Goal: Ask a question: Seek information or help from site administrators or community

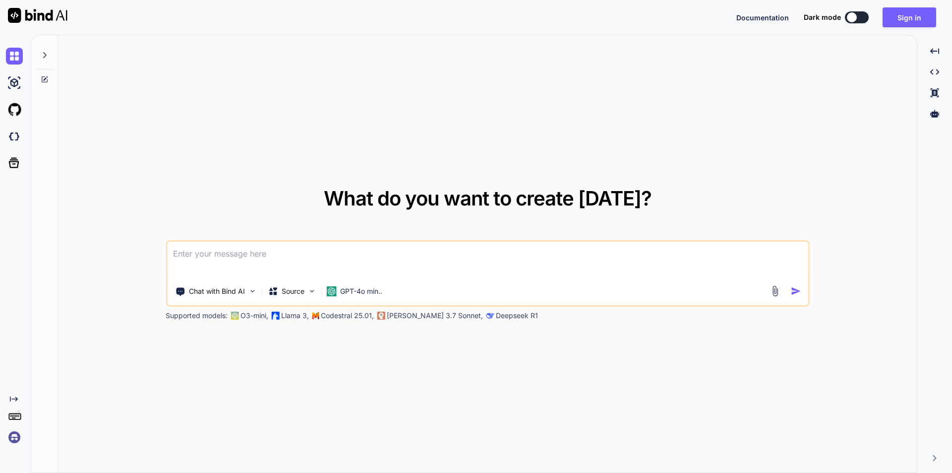
click at [367, 252] on textarea at bounding box center [487, 259] width 641 height 37
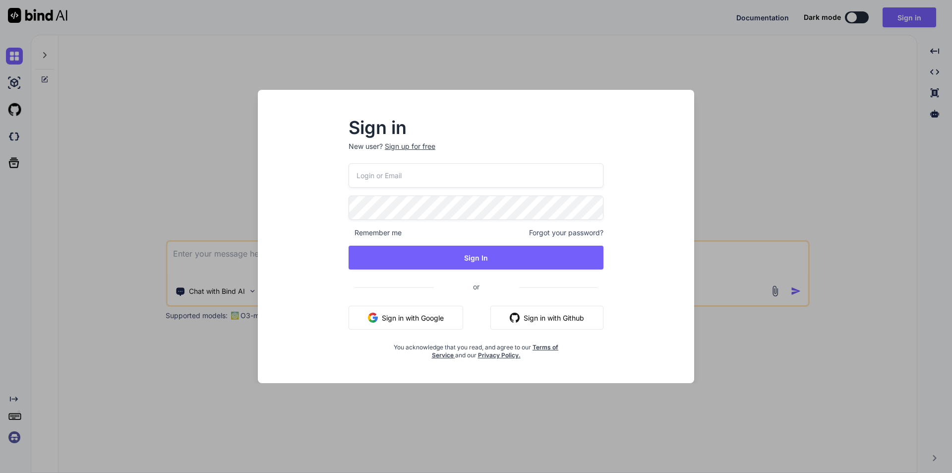
type input "[EMAIL_ADDRESS][DOMAIN_NAME]"
click at [203, 236] on div "Sign in New user? Sign up for free [EMAIL_ADDRESS][DOMAIN_NAME] Remember me For…" at bounding box center [476, 236] width 952 height 473
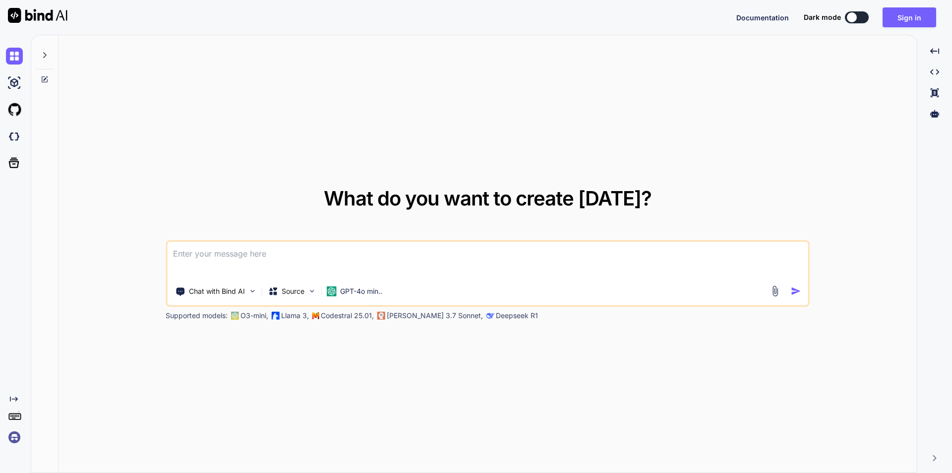
click at [212, 255] on textarea at bounding box center [487, 259] width 641 height 37
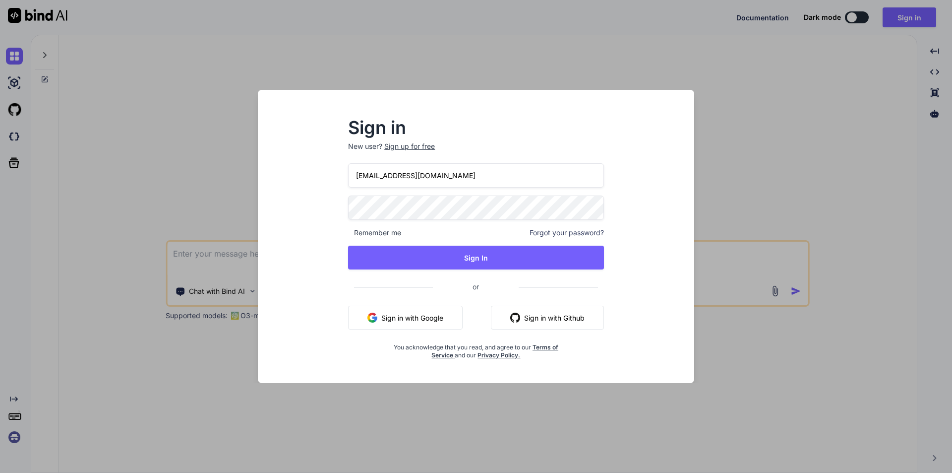
click at [212, 255] on div "Sign in New user? Sign up for free [EMAIL_ADDRESS][DOMAIN_NAME] Remember me For…" at bounding box center [476, 236] width 952 height 473
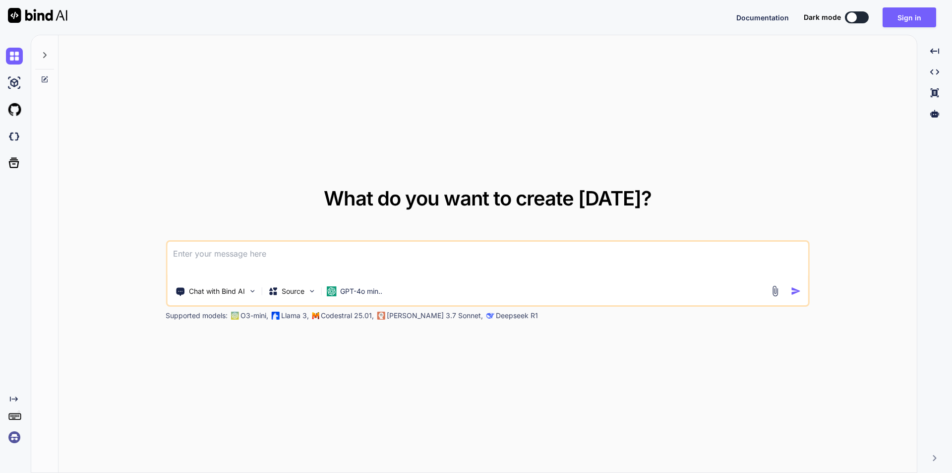
click at [212, 255] on textarea at bounding box center [487, 259] width 641 height 37
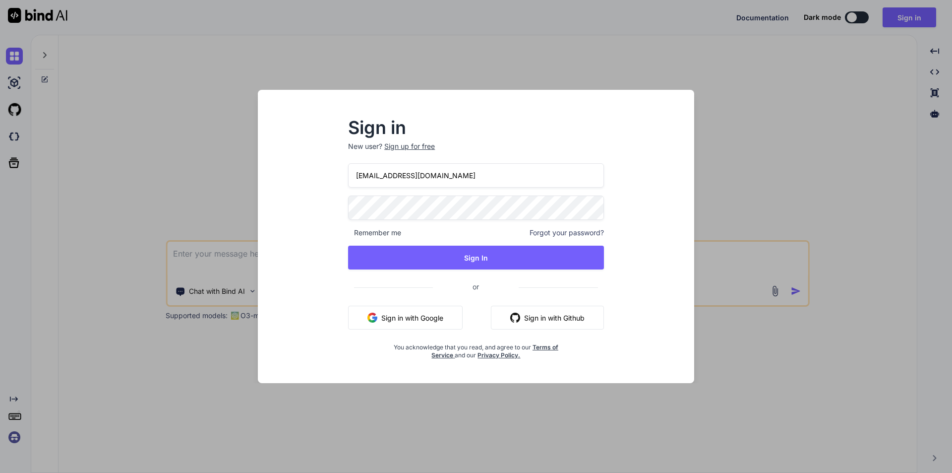
click at [212, 255] on div "Sign in New user? Sign up for free [EMAIL_ADDRESS][DOMAIN_NAME] Remember me For…" at bounding box center [476, 236] width 952 height 473
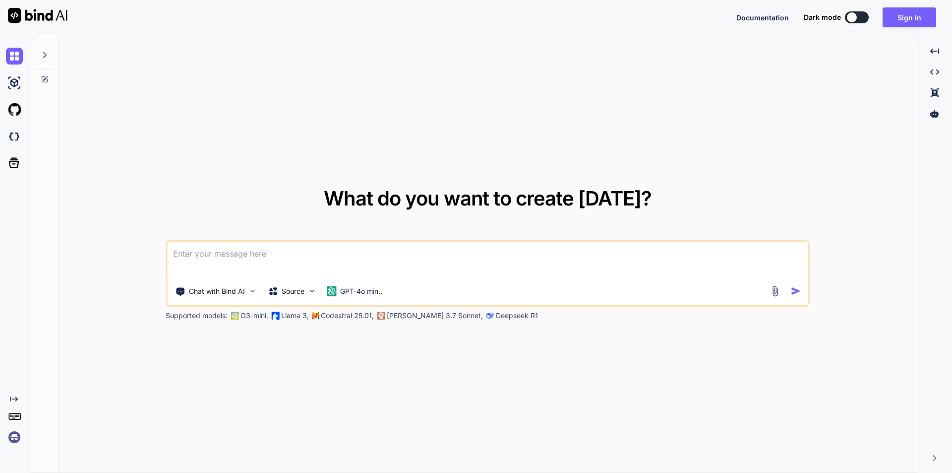
click at [792, 285] on div at bounding box center [788, 290] width 36 height 11
click at [794, 292] on img "button" at bounding box center [796, 291] width 10 height 10
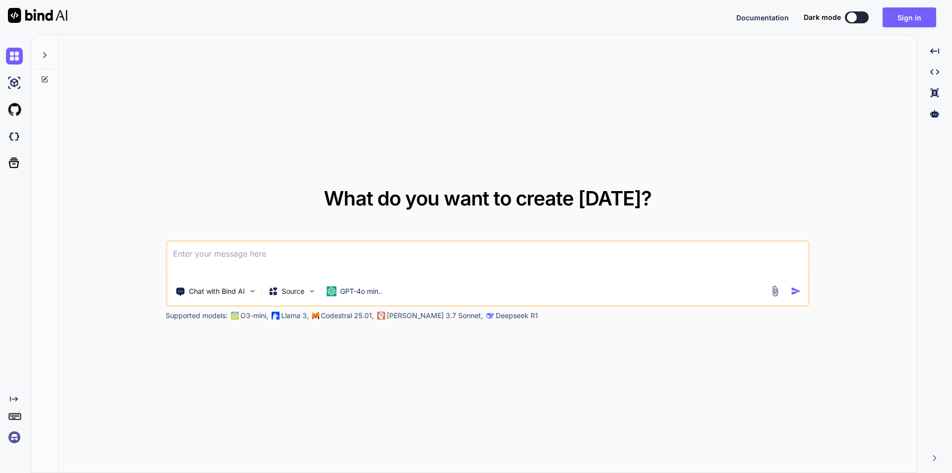
click at [794, 292] on img "button" at bounding box center [796, 291] width 10 height 10
click at [795, 292] on img "button" at bounding box center [796, 291] width 10 height 10
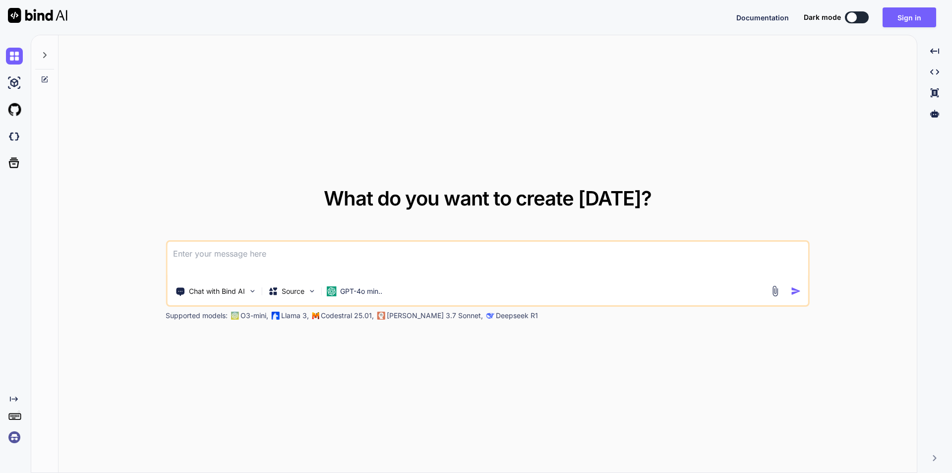
click at [796, 292] on img "button" at bounding box center [796, 291] width 10 height 10
click at [773, 267] on textarea at bounding box center [487, 259] width 641 height 37
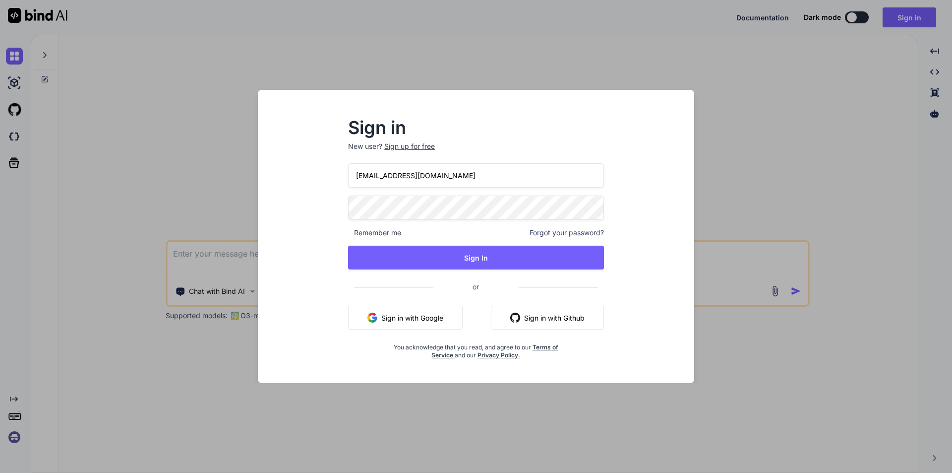
click at [731, 253] on div "Sign in New user? Sign up for free [EMAIL_ADDRESS][DOMAIN_NAME] Remember me For…" at bounding box center [476, 236] width 952 height 473
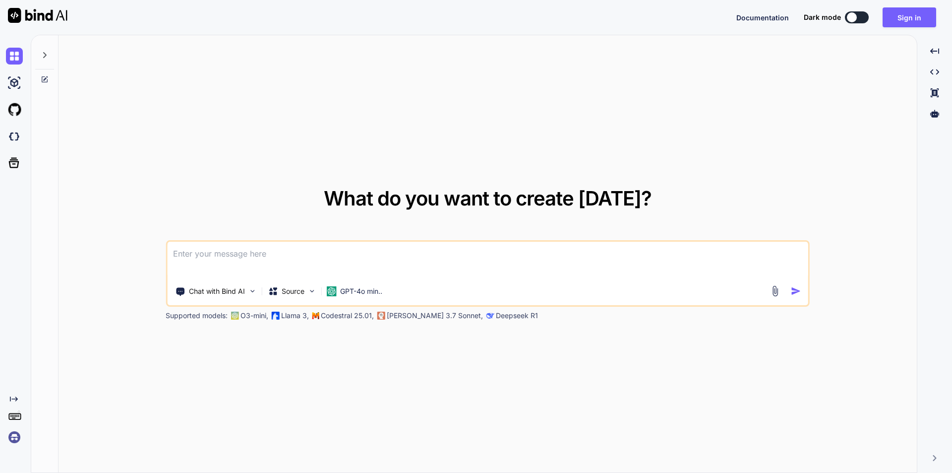
click at [798, 292] on img "button" at bounding box center [796, 291] width 10 height 10
click at [799, 291] on img "button" at bounding box center [796, 291] width 10 height 10
click at [311, 261] on textarea "HI" at bounding box center [487, 259] width 641 height 37
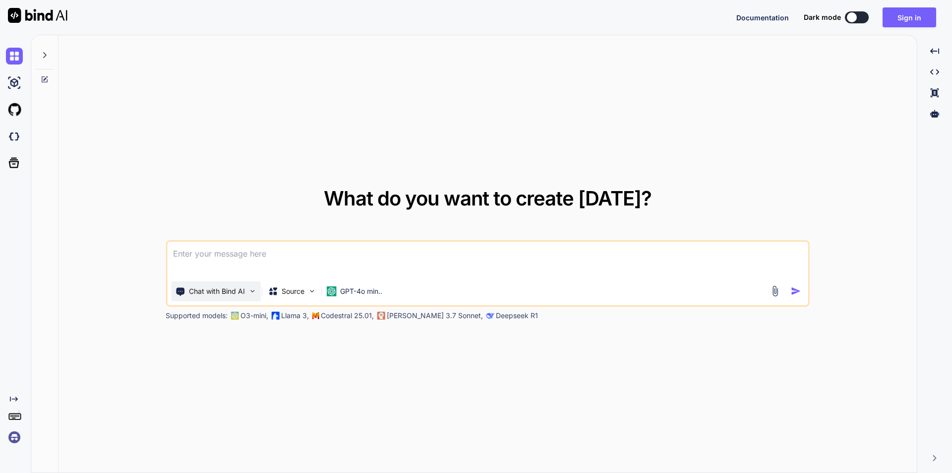
click at [233, 293] on p "Chat with Bind AI" at bounding box center [217, 291] width 56 height 10
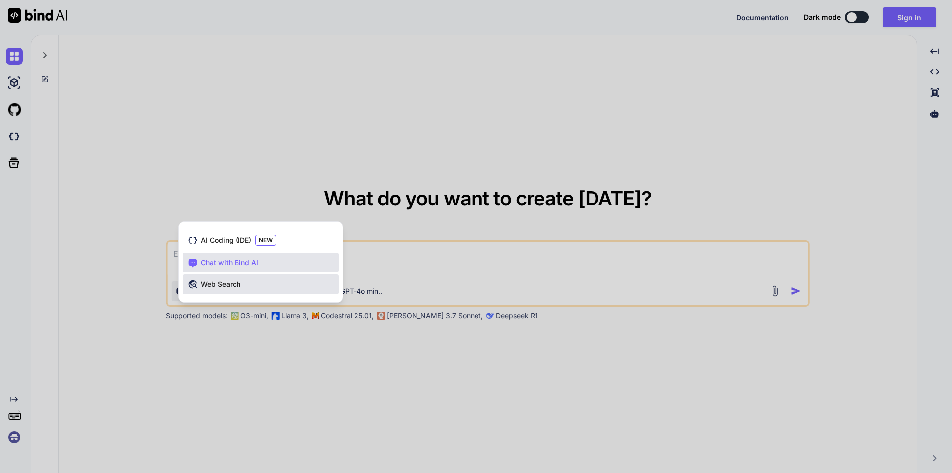
click at [229, 285] on span "Web Search" at bounding box center [221, 284] width 40 height 10
type textarea "x"
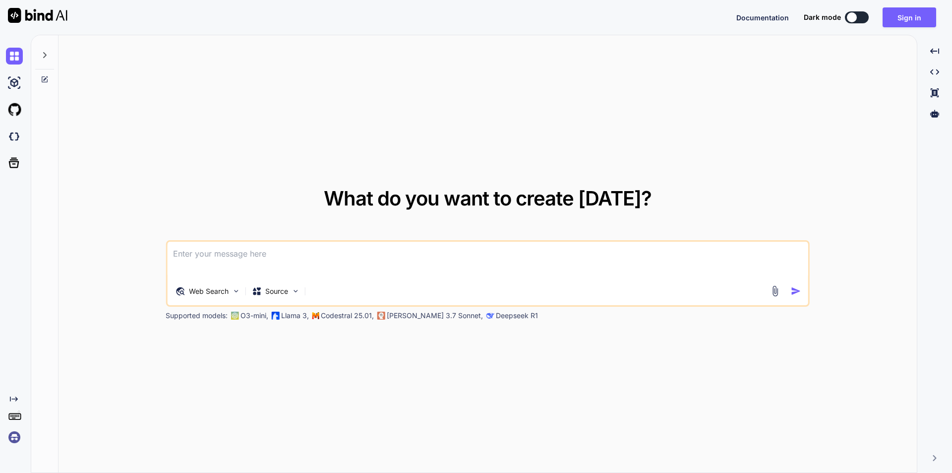
click at [248, 249] on textarea at bounding box center [487, 259] width 641 height 37
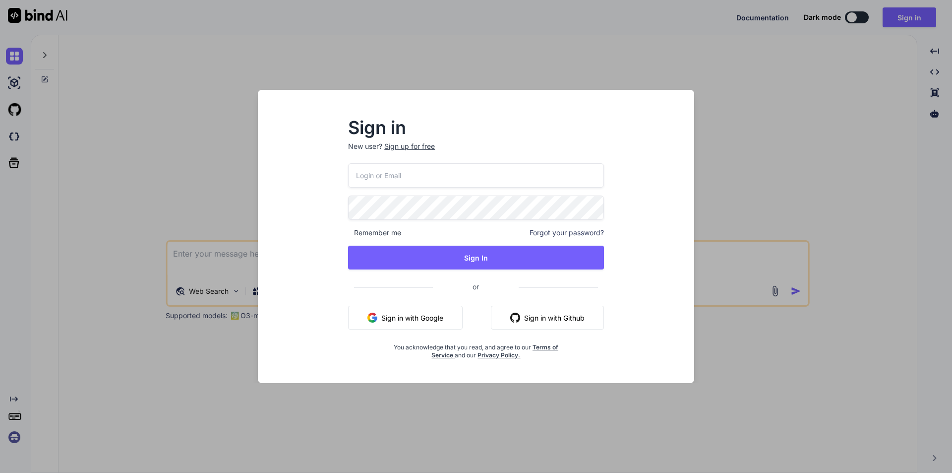
type input "[EMAIL_ADDRESS][DOMAIN_NAME]"
click at [246, 266] on div "Sign in New user? Sign up for free [EMAIL_ADDRESS][DOMAIN_NAME] Remember me For…" at bounding box center [476, 236] width 476 height 293
click at [220, 260] on div "Sign in New user? Sign up for free [EMAIL_ADDRESS][DOMAIN_NAME] Remember me For…" at bounding box center [476, 236] width 952 height 473
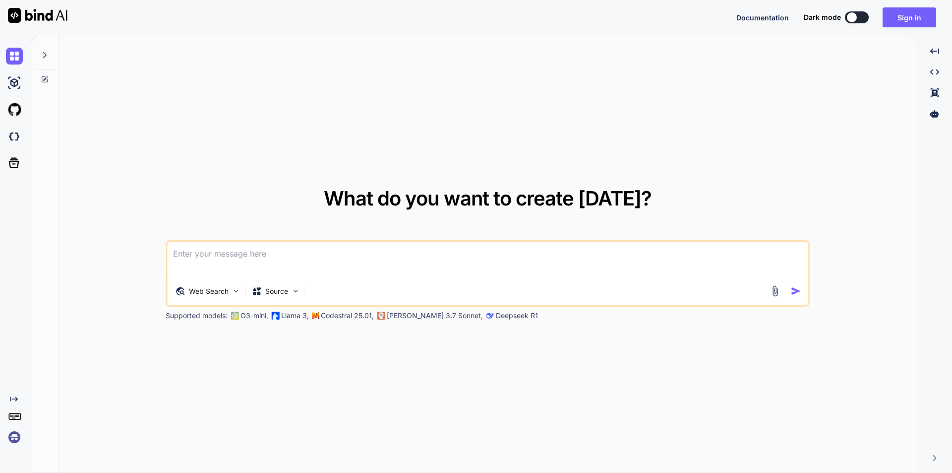
click at [229, 257] on textarea at bounding box center [487, 259] width 641 height 37
click at [271, 295] on p "Source" at bounding box center [276, 291] width 23 height 10
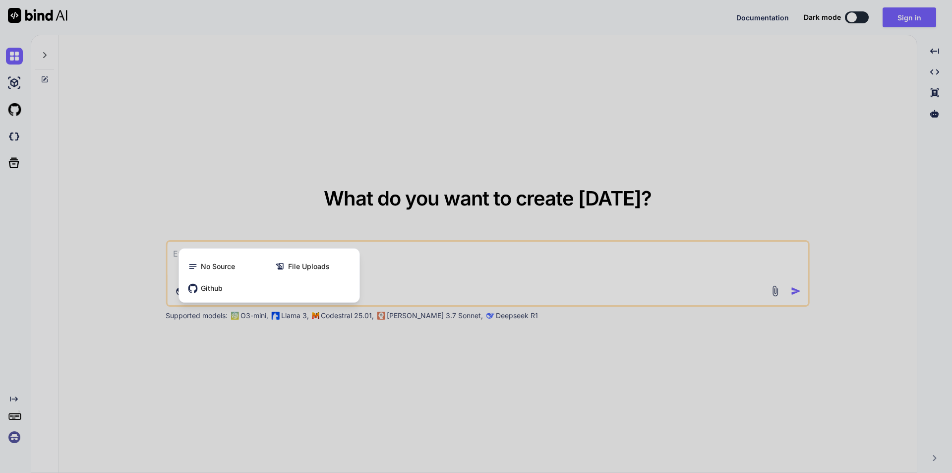
click at [516, 285] on div at bounding box center [476, 236] width 952 height 473
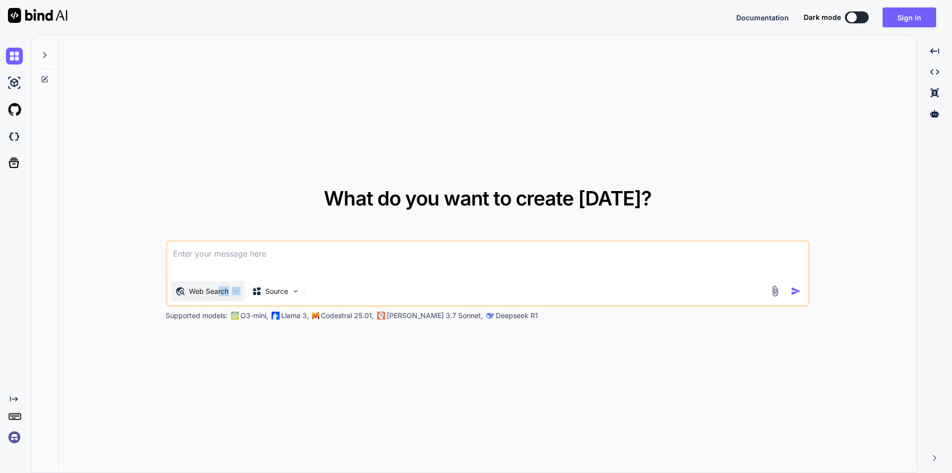
click at [217, 287] on div "Web Search" at bounding box center [207, 291] width 73 height 20
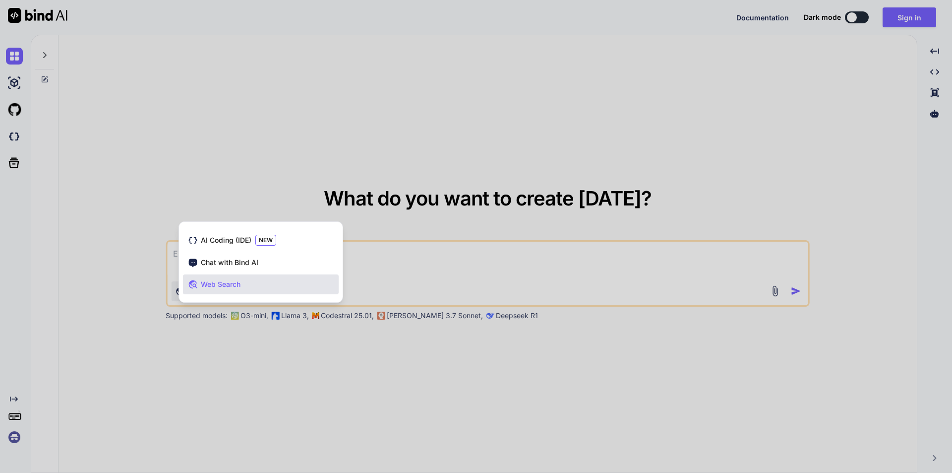
click at [217, 287] on span "Web Search" at bounding box center [221, 284] width 40 height 10
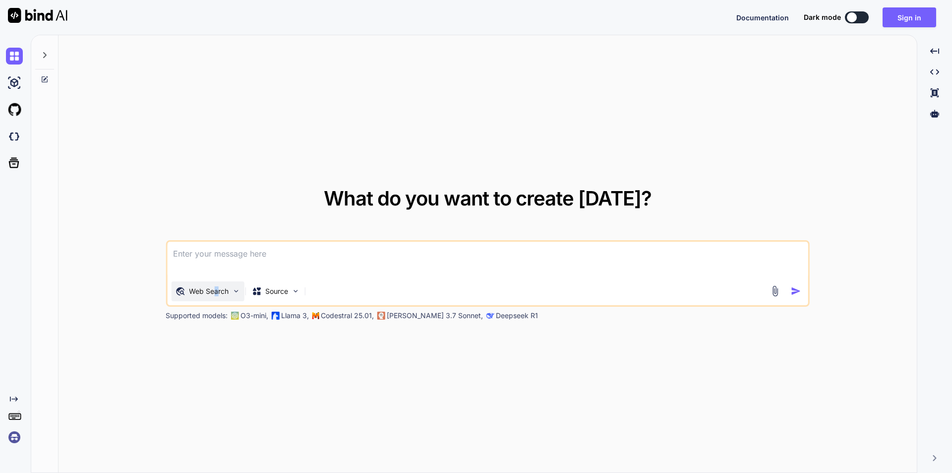
click at [216, 288] on p "Web Search" at bounding box center [209, 291] width 40 height 10
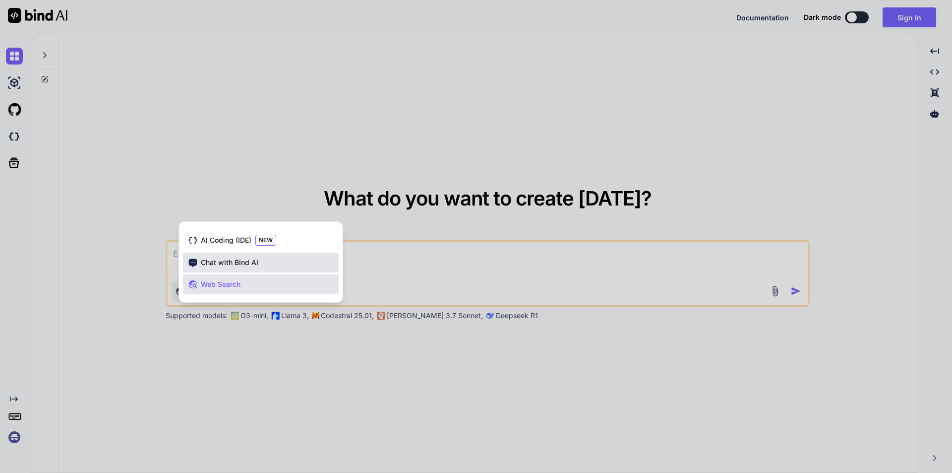
click at [215, 266] on span "Chat with Bind AI" at bounding box center [230, 262] width 58 height 10
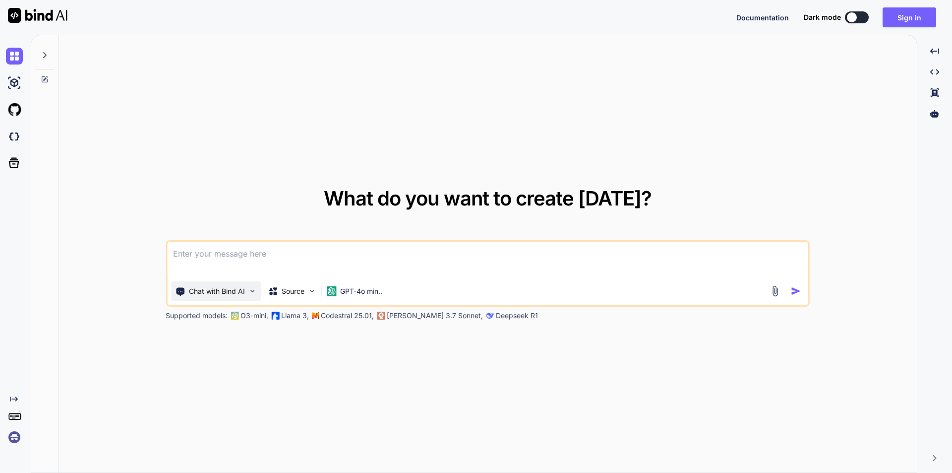
click at [216, 289] on p "Chat with Bind AI" at bounding box center [217, 291] width 56 height 10
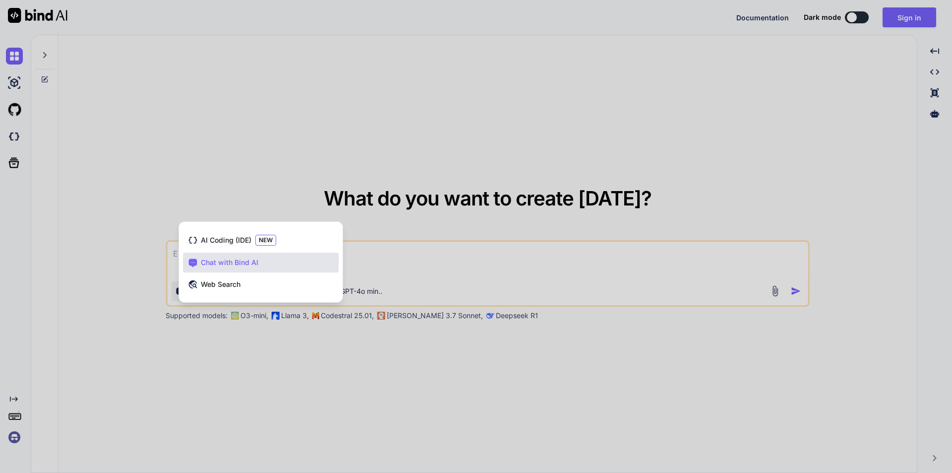
click at [547, 251] on div at bounding box center [476, 236] width 952 height 473
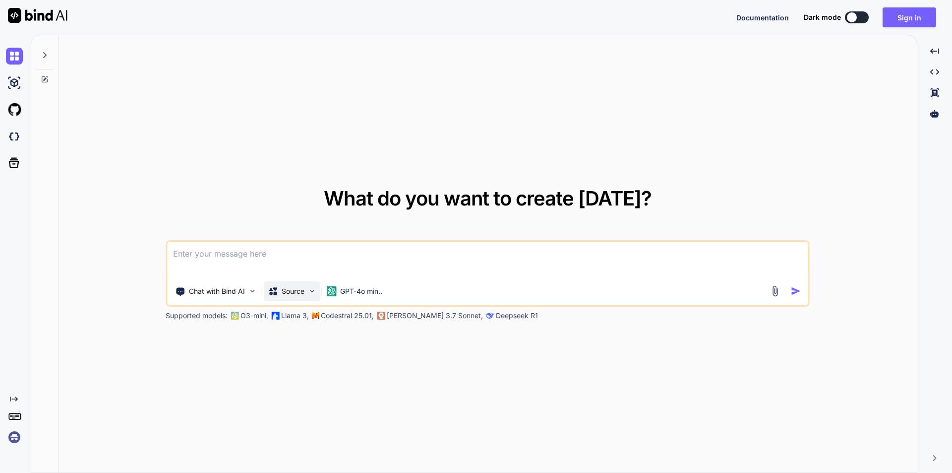
click at [309, 288] on img at bounding box center [311, 291] width 8 height 8
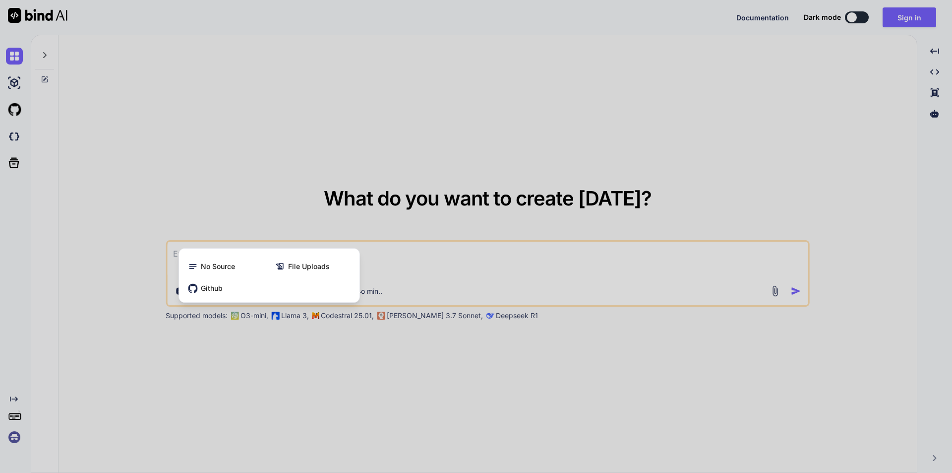
click at [468, 285] on div at bounding box center [476, 236] width 952 height 473
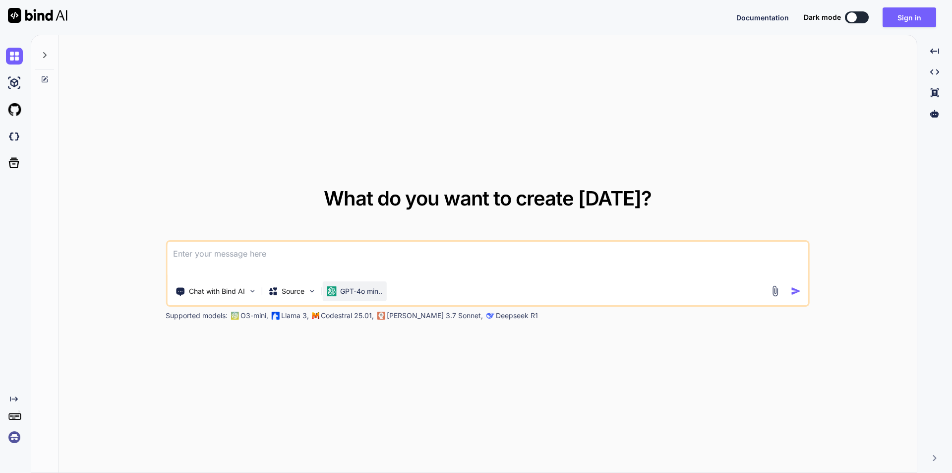
click at [368, 284] on div "GPT-4o min.." at bounding box center [354, 291] width 64 height 20
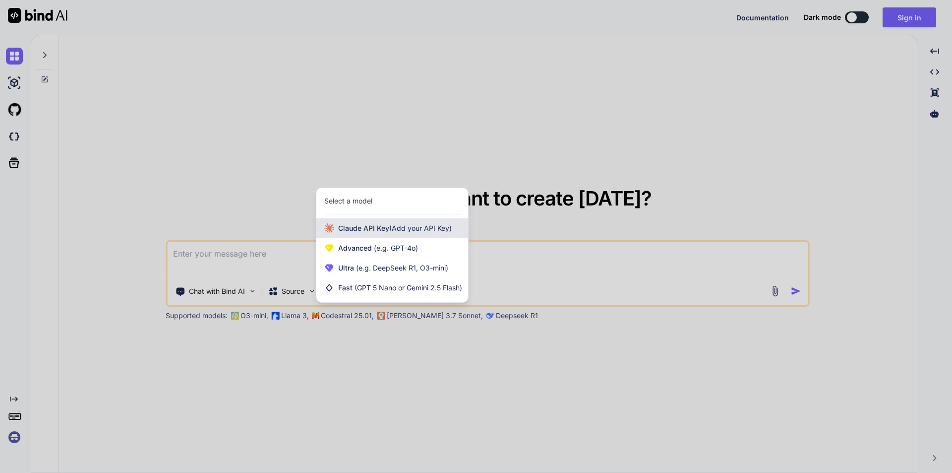
click at [370, 229] on span "[PERSON_NAME] Key (Add your API Key)" at bounding box center [395, 228] width 114 height 10
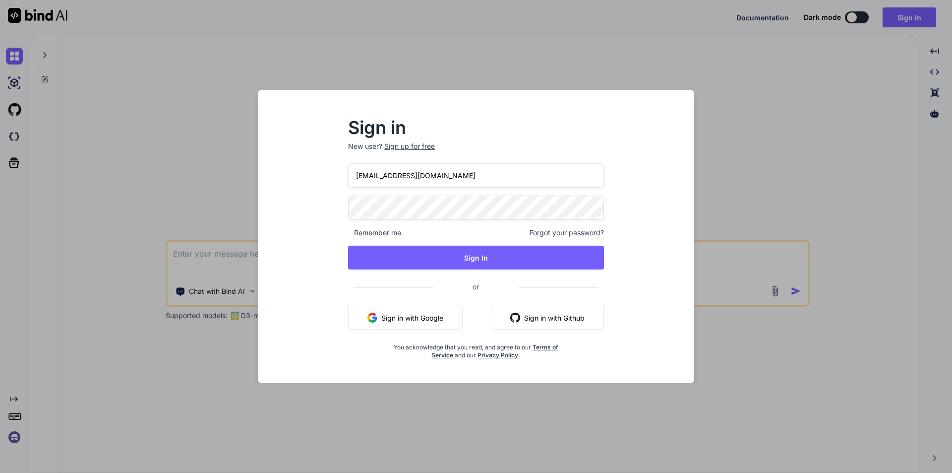
click at [724, 289] on div "Sign in New user? Sign up for free [EMAIL_ADDRESS][DOMAIN_NAME] Remember me For…" at bounding box center [476, 236] width 952 height 473
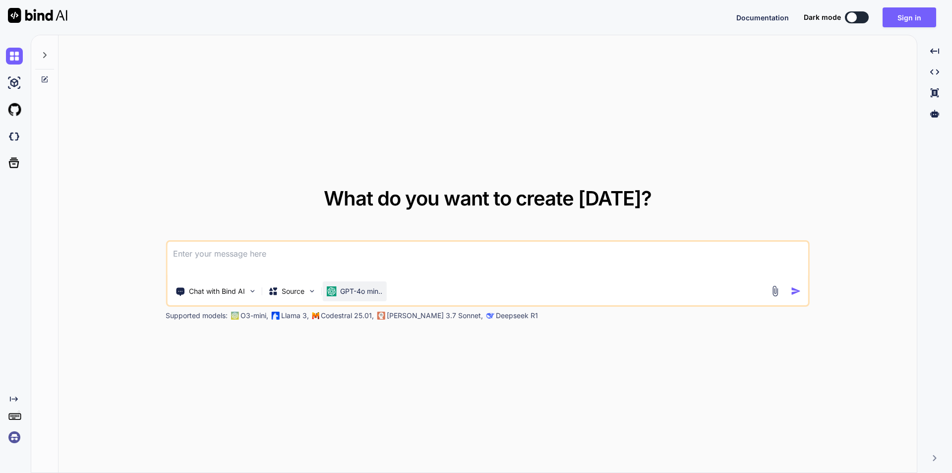
click at [359, 288] on p "GPT-4o min.." at bounding box center [361, 291] width 42 height 10
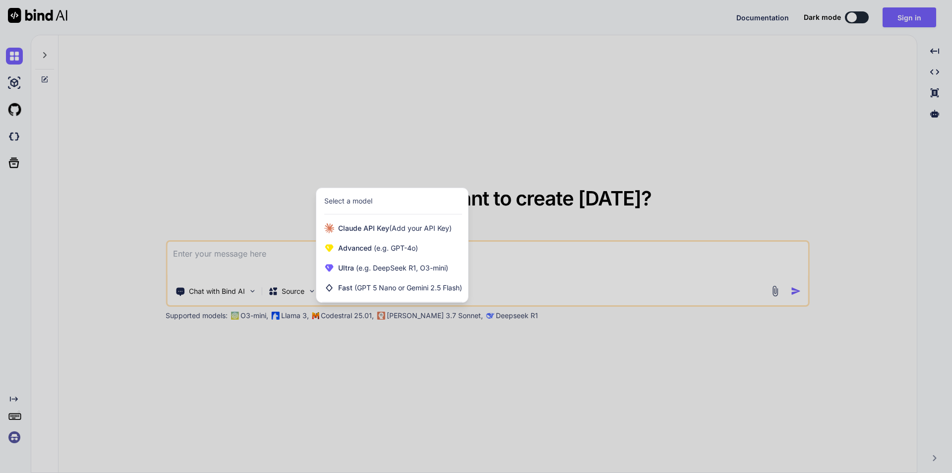
click at [576, 274] on div at bounding box center [476, 236] width 952 height 473
type textarea "x"
